Goal: Information Seeking & Learning: Learn about a topic

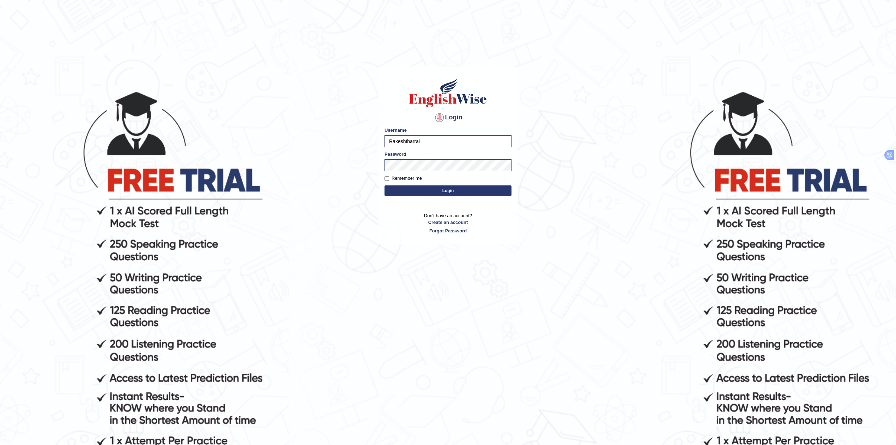
click at [418, 190] on button "Login" at bounding box center [448, 190] width 127 height 11
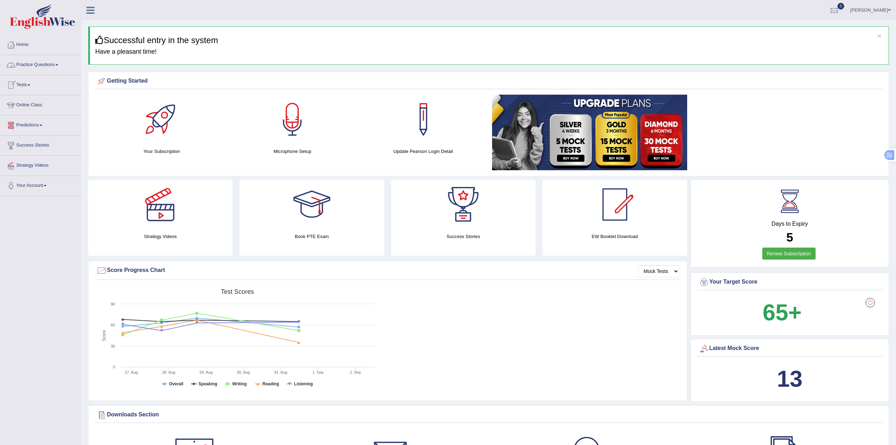
click at [32, 62] on link "Practice Questions" at bounding box center [40, 64] width 80 height 18
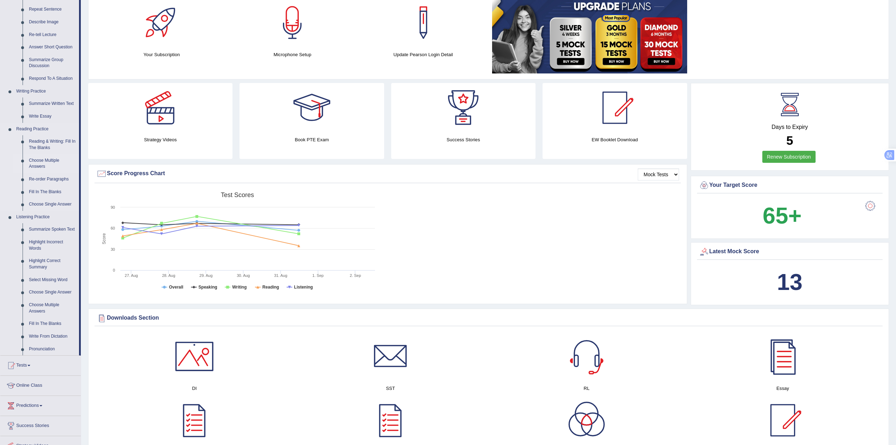
scroll to position [126, 0]
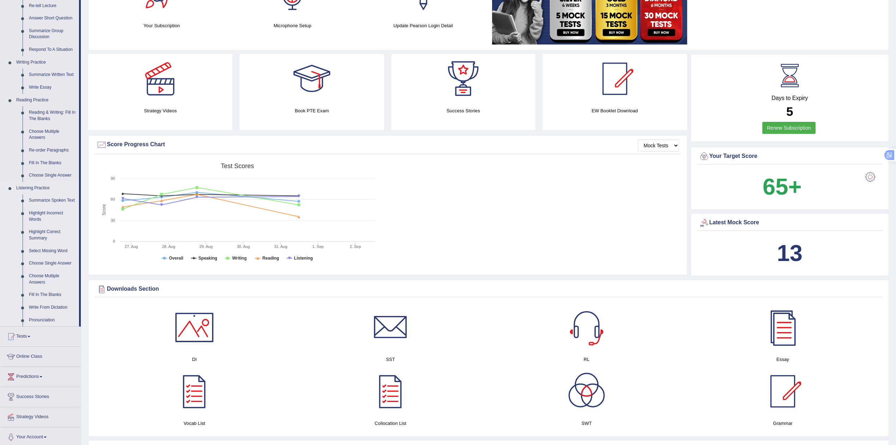
click at [42, 198] on link "Summarize Spoken Text" at bounding box center [52, 200] width 53 height 13
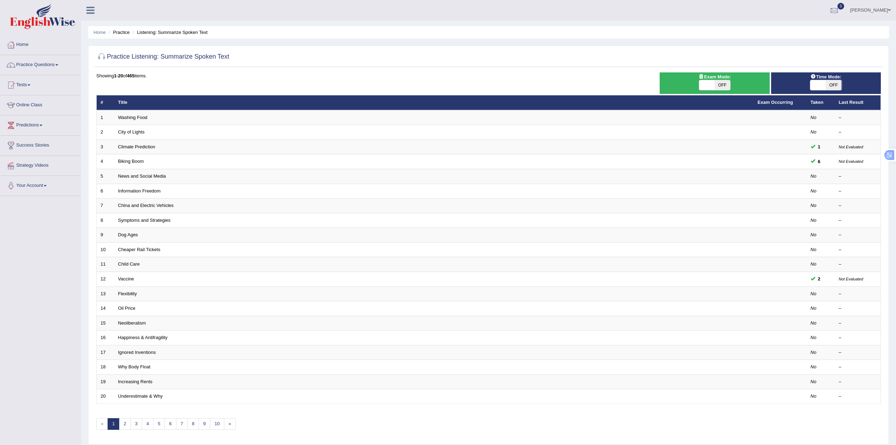
click at [713, 85] on span at bounding box center [708, 85] width 16 height 10
checkbox input "true"
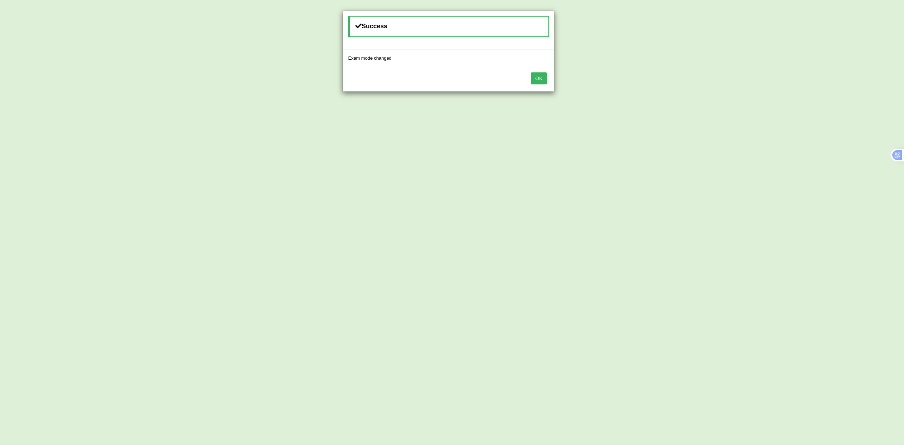
click at [541, 84] on button "OK" at bounding box center [538, 78] width 16 height 12
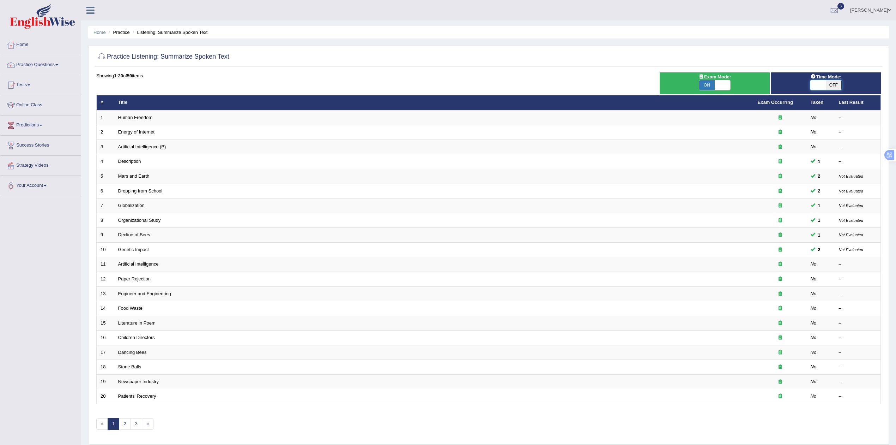
click at [822, 88] on span at bounding box center [819, 85] width 16 height 10
checkbox input "true"
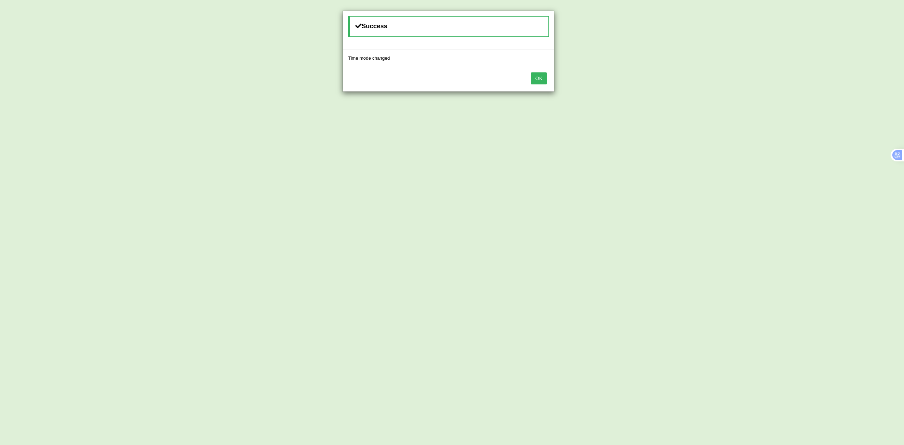
click at [538, 80] on button "OK" at bounding box center [538, 78] width 16 height 12
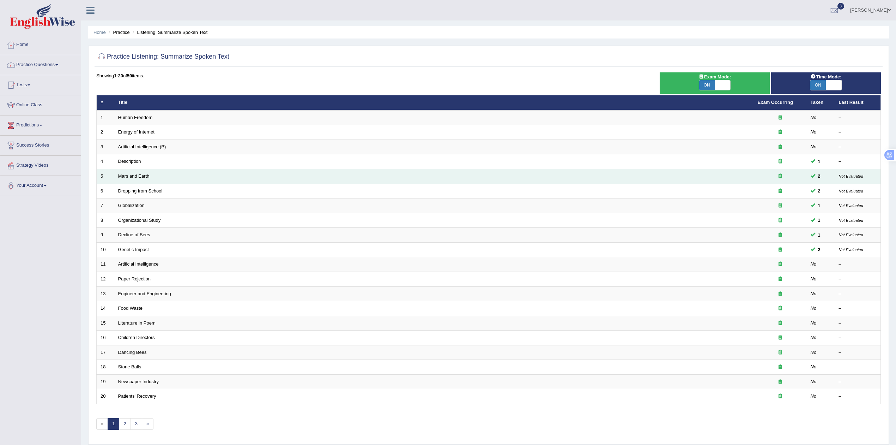
drag, startPoint x: 592, startPoint y: 183, endPoint x: 606, endPoint y: 177, distance: 14.6
click at [592, 183] on td "Mars and Earth" at bounding box center [434, 176] width 640 height 15
